Goal: Information Seeking & Learning: Check status

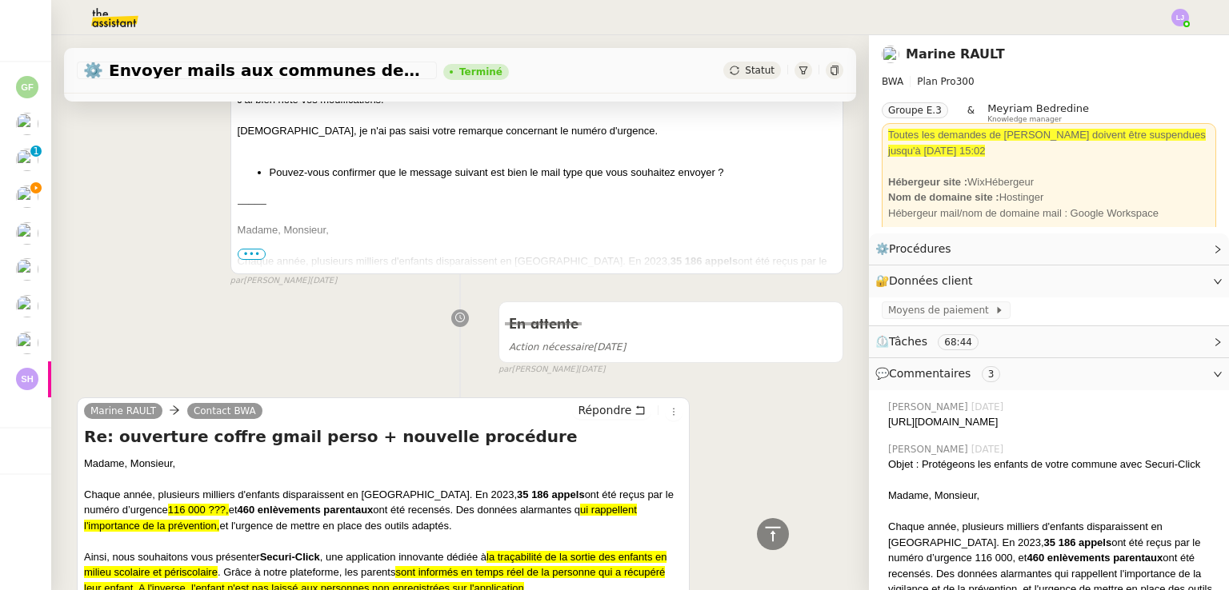
scroll to position [6876, 0]
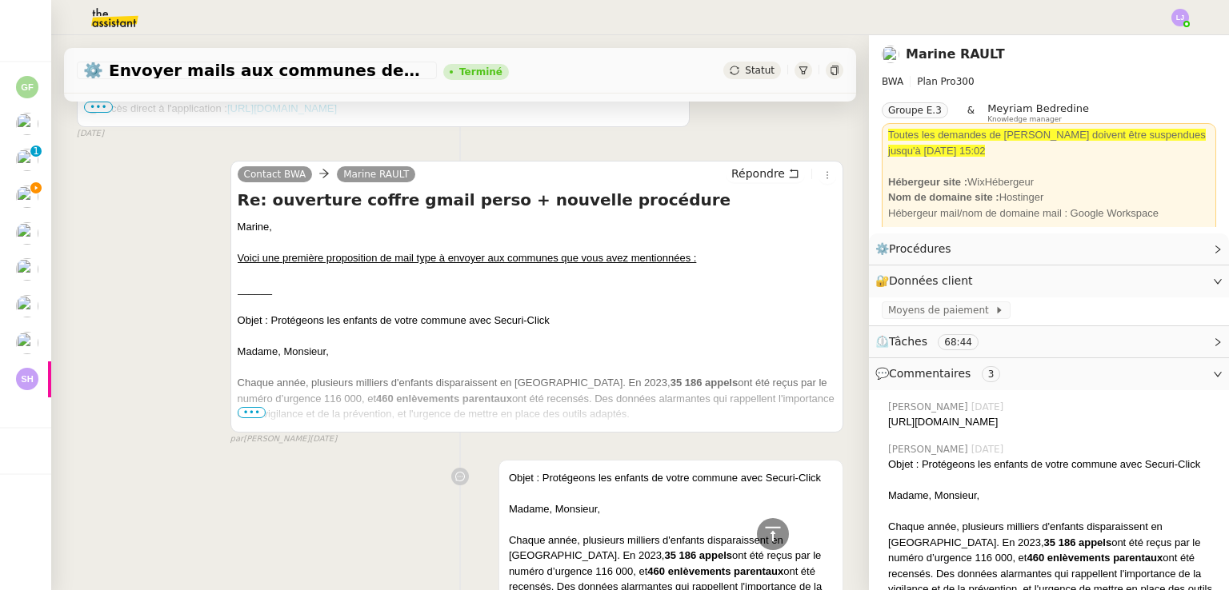
click at [698, 345] on div at bounding box center [537, 337] width 598 height 16
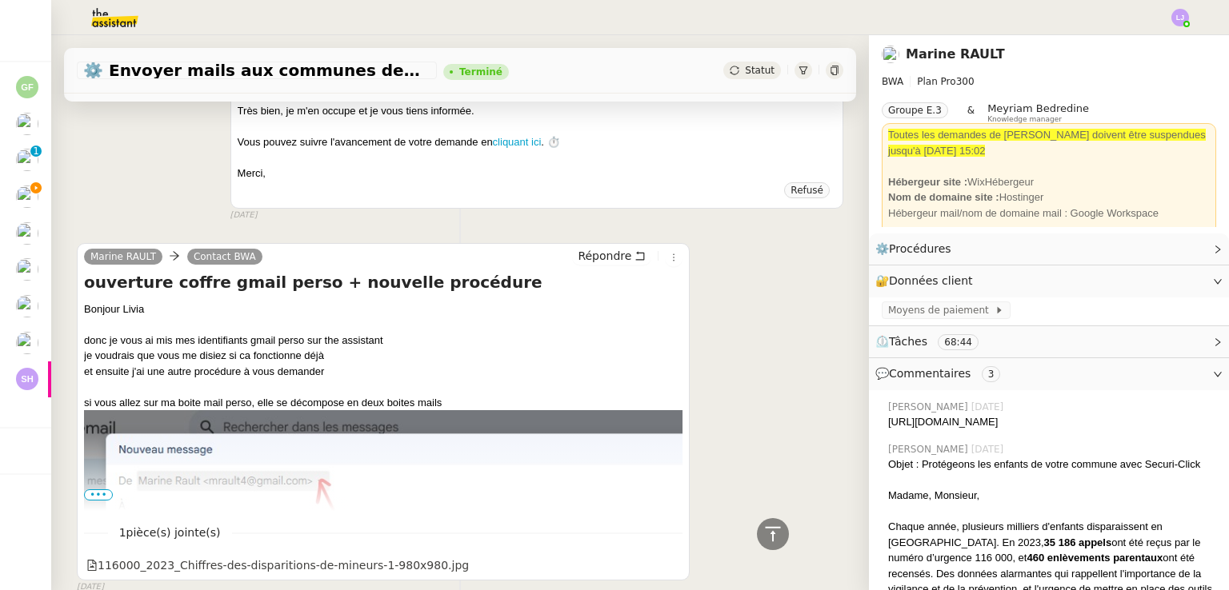
scroll to position [10295, 0]
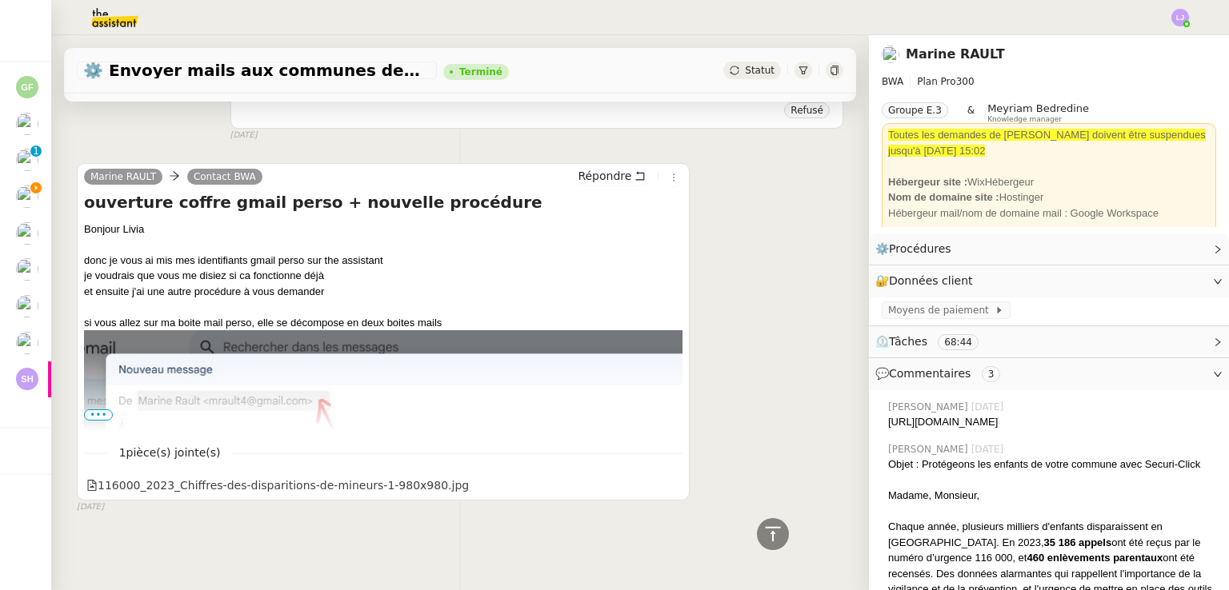
click at [96, 410] on span "•••" at bounding box center [98, 415] width 29 height 11
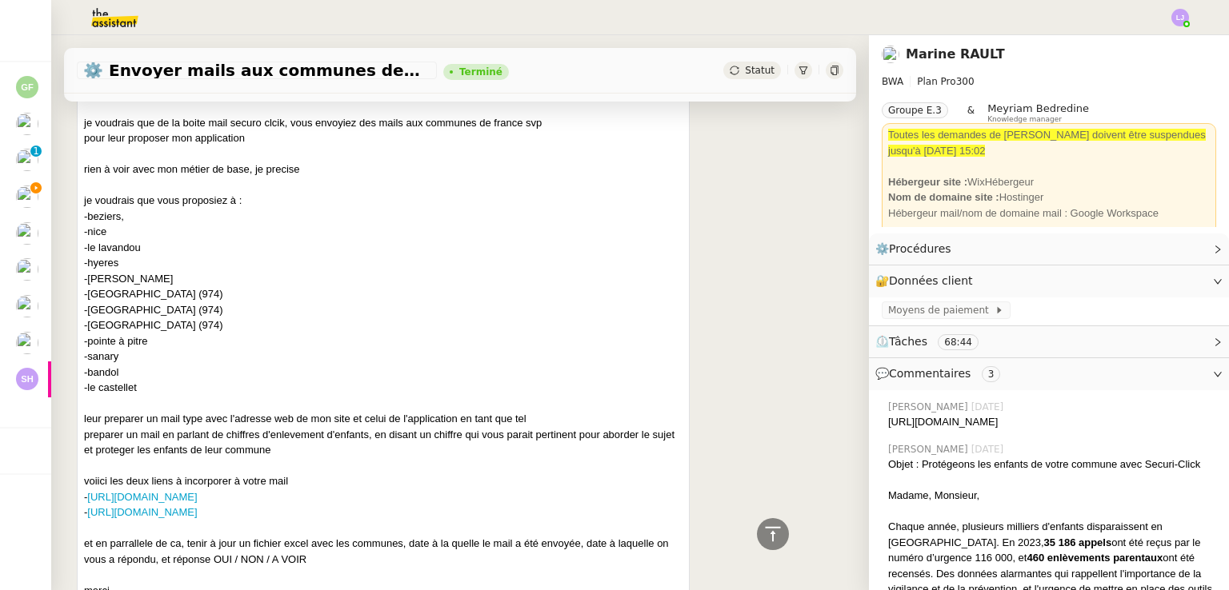
scroll to position [11158, 0]
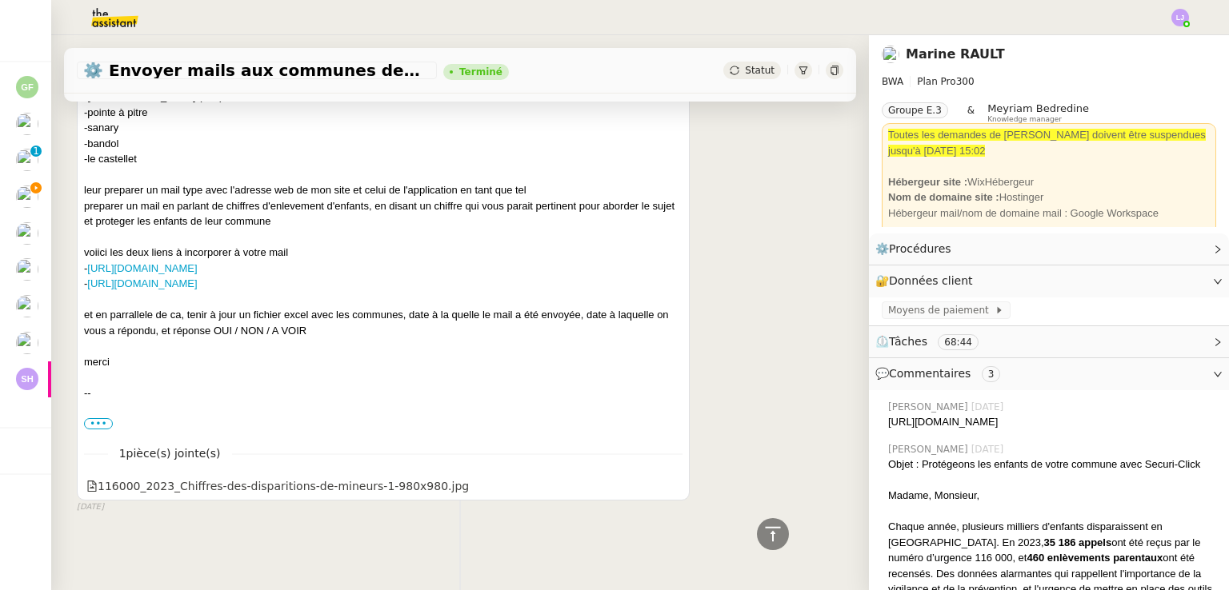
click at [111, 558] on div "⚙️ Envoyer mails aux communes depuis Securiclick Terminé Statut Client Marine R…" at bounding box center [460, 312] width 818 height 555
click at [763, 530] on icon at bounding box center [772, 534] width 19 height 19
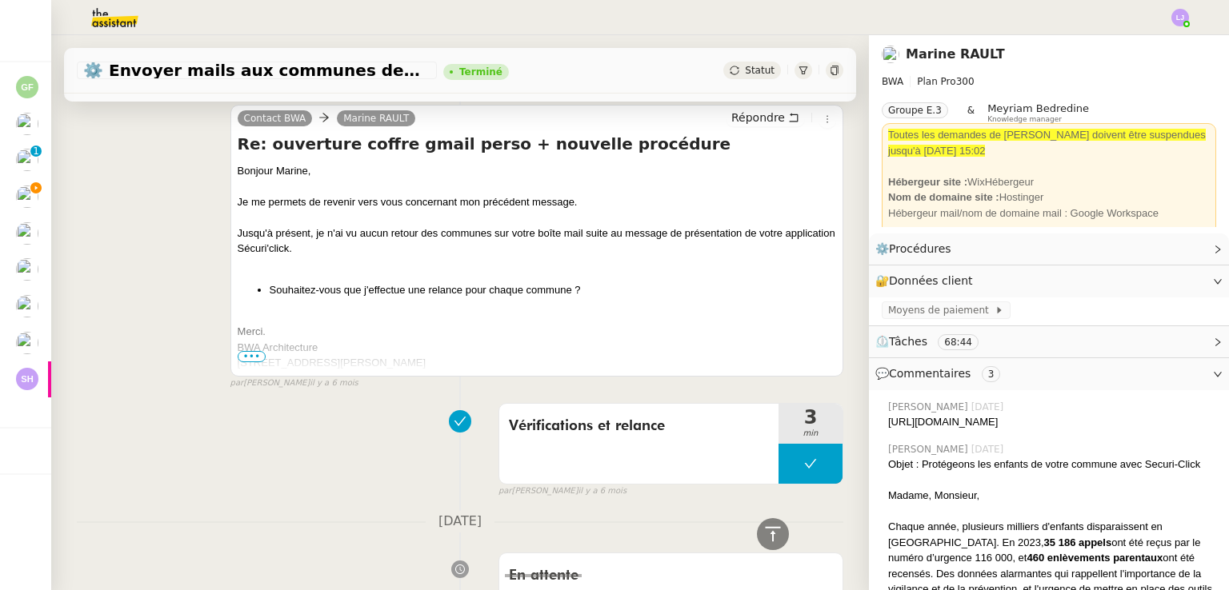
scroll to position [1383, 0]
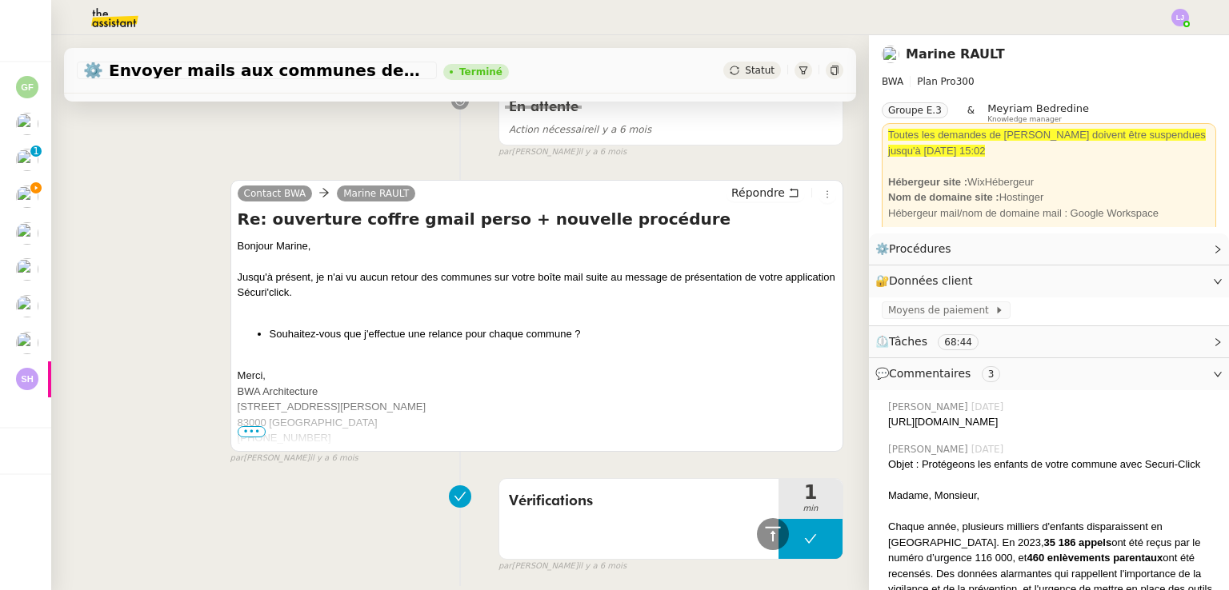
click at [919, 430] on div "[URL][DOMAIN_NAME]" at bounding box center [1052, 422] width 328 height 16
copy nz-comment "[URL][DOMAIN_NAME]"
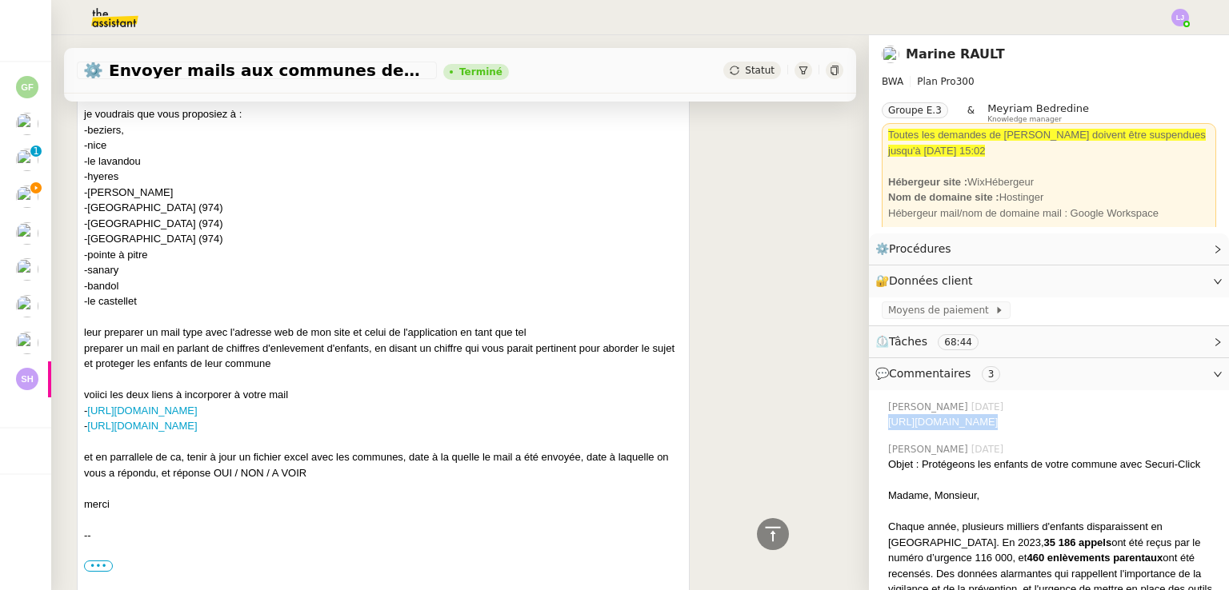
scroll to position [11158, 0]
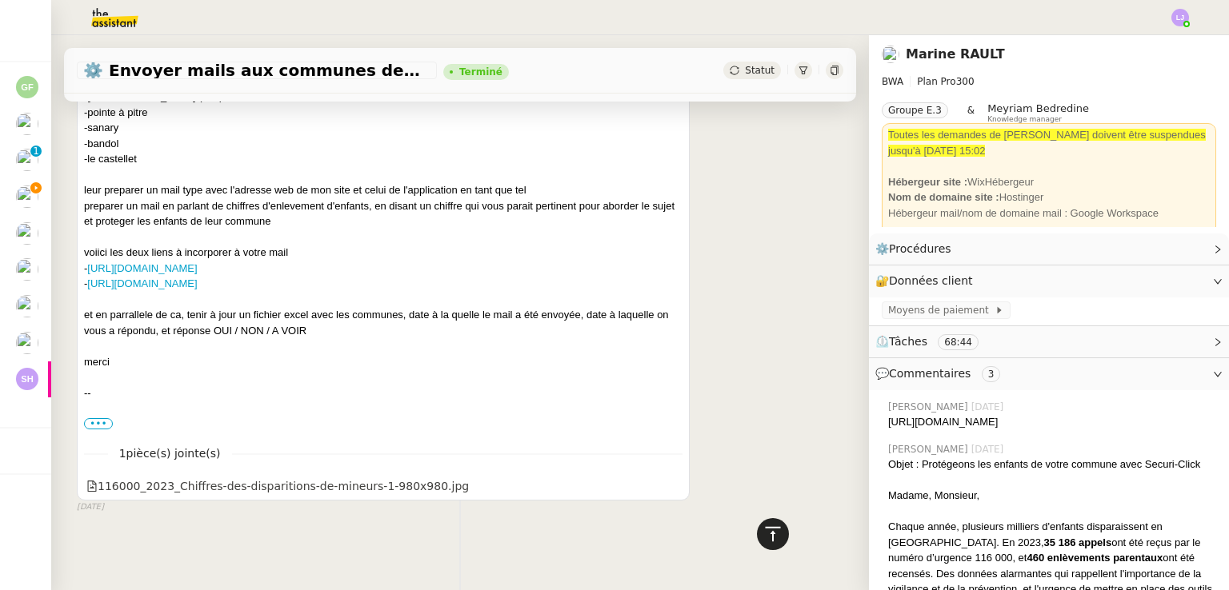
click at [763, 526] on icon at bounding box center [772, 534] width 19 height 19
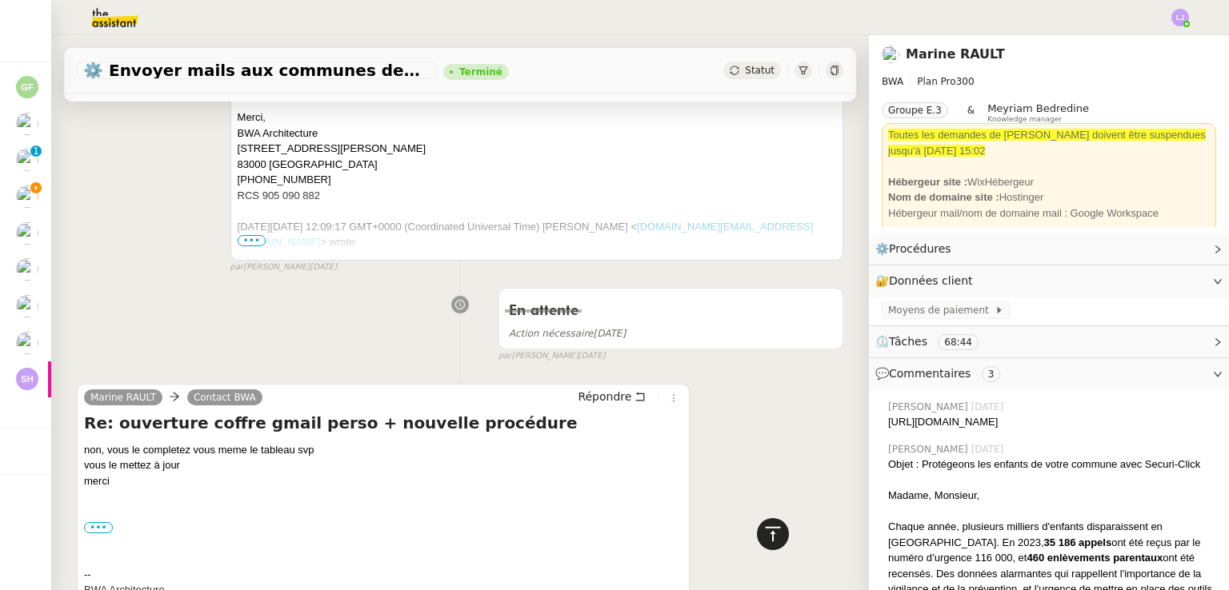
scroll to position [0, 0]
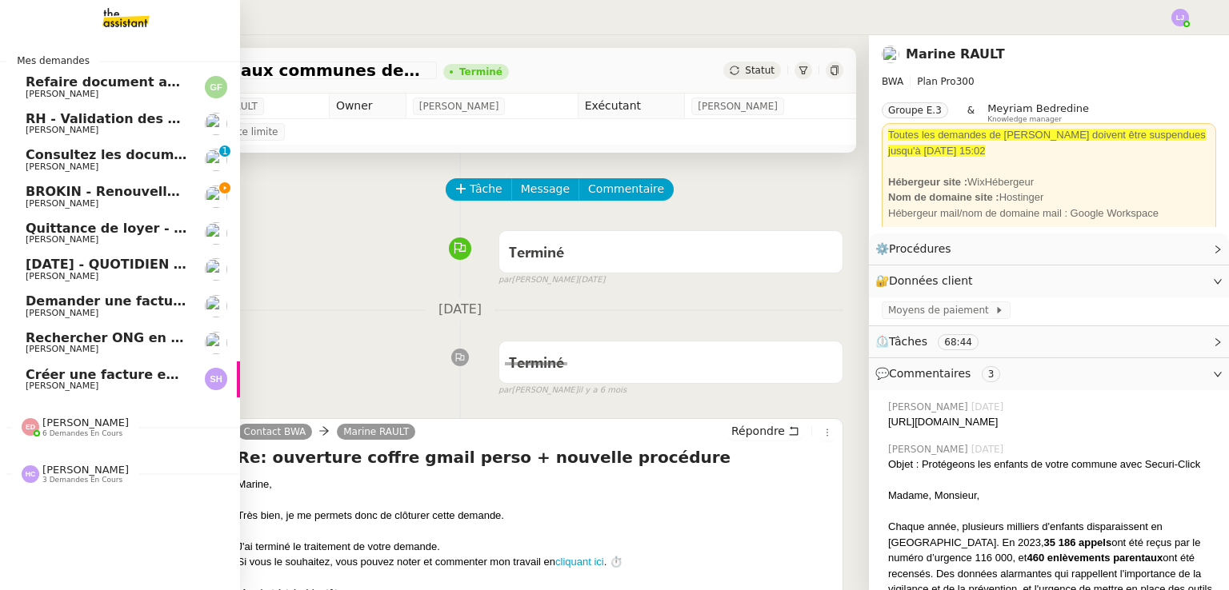
click at [144, 199] on span "[PERSON_NAME]" at bounding box center [107, 204] width 162 height 10
